Goal: Information Seeking & Learning: Learn about a topic

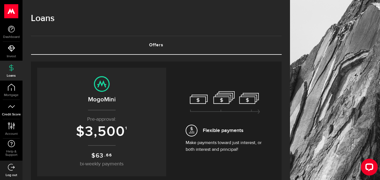
click at [13, 106] on icon at bounding box center [11, 106] width 7 height 7
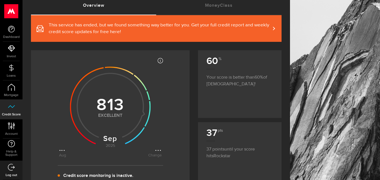
scroll to position [51, 0]
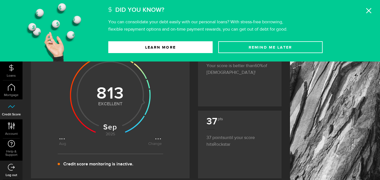
click at [369, 12] on icon at bounding box center [369, 11] width 6 height 6
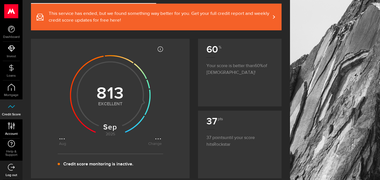
click at [12, 131] on link "Account Compte" at bounding box center [11, 129] width 23 height 19
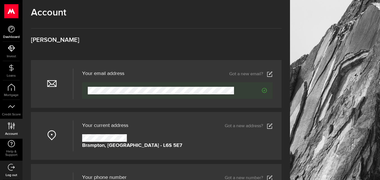
click at [11, 30] on icon at bounding box center [11, 29] width 7 height 7
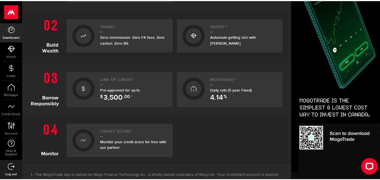
scroll to position [172, 0]
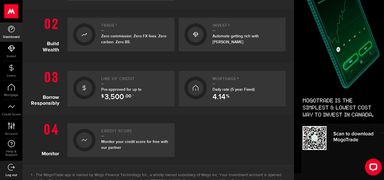
click at [86, 134] on div at bounding box center [85, 140] width 16 height 16
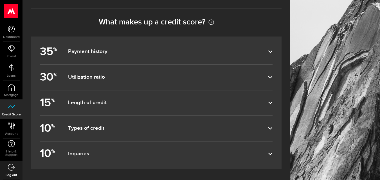
scroll to position [323, 0]
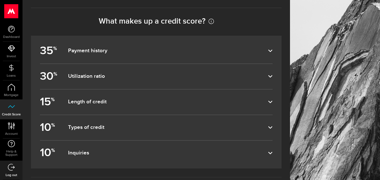
click at [260, 51] on dfn "Payment history" at bounding box center [168, 51] width 200 height 7
click at [0, 0] on input "35 % Payment history" at bounding box center [0, 0] width 0 height 0
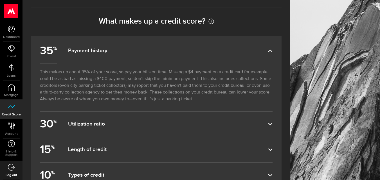
click at [260, 51] on dfn "Payment history" at bounding box center [168, 51] width 200 height 7
click at [0, 0] on input "35 % Payment history" at bounding box center [0, 0] width 0 height 0
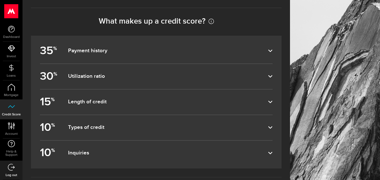
click at [268, 73] on dfn "Utilization ratio" at bounding box center [168, 76] width 200 height 7
click at [0, 0] on input "30 % Utilization ratio" at bounding box center [0, 0] width 0 height 0
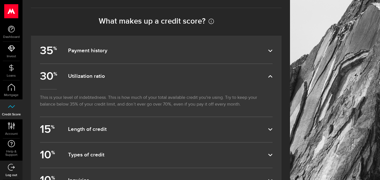
click at [268, 73] on dfn "Utilization ratio" at bounding box center [168, 76] width 200 height 7
click at [0, 0] on input "30 % Utilization ratio" at bounding box center [0, 0] width 0 height 0
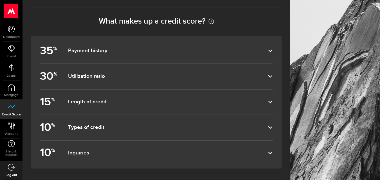
click at [254, 97] on label "15 % Length of credit" at bounding box center [156, 102] width 233 height 25
click at [0, 0] on input "15 % Length of credit" at bounding box center [0, 0] width 0 height 0
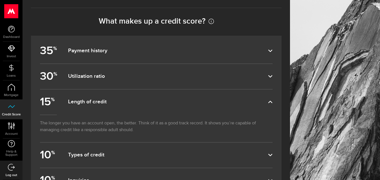
click at [254, 97] on label "15 % Length of credit" at bounding box center [156, 102] width 233 height 25
click at [0, 0] on input "15 % Length of credit" at bounding box center [0, 0] width 0 height 0
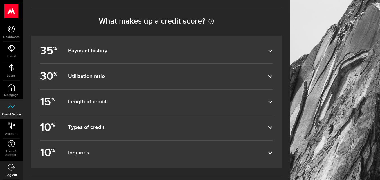
scroll to position [364, 0]
